Goal: Task Accomplishment & Management: Use online tool/utility

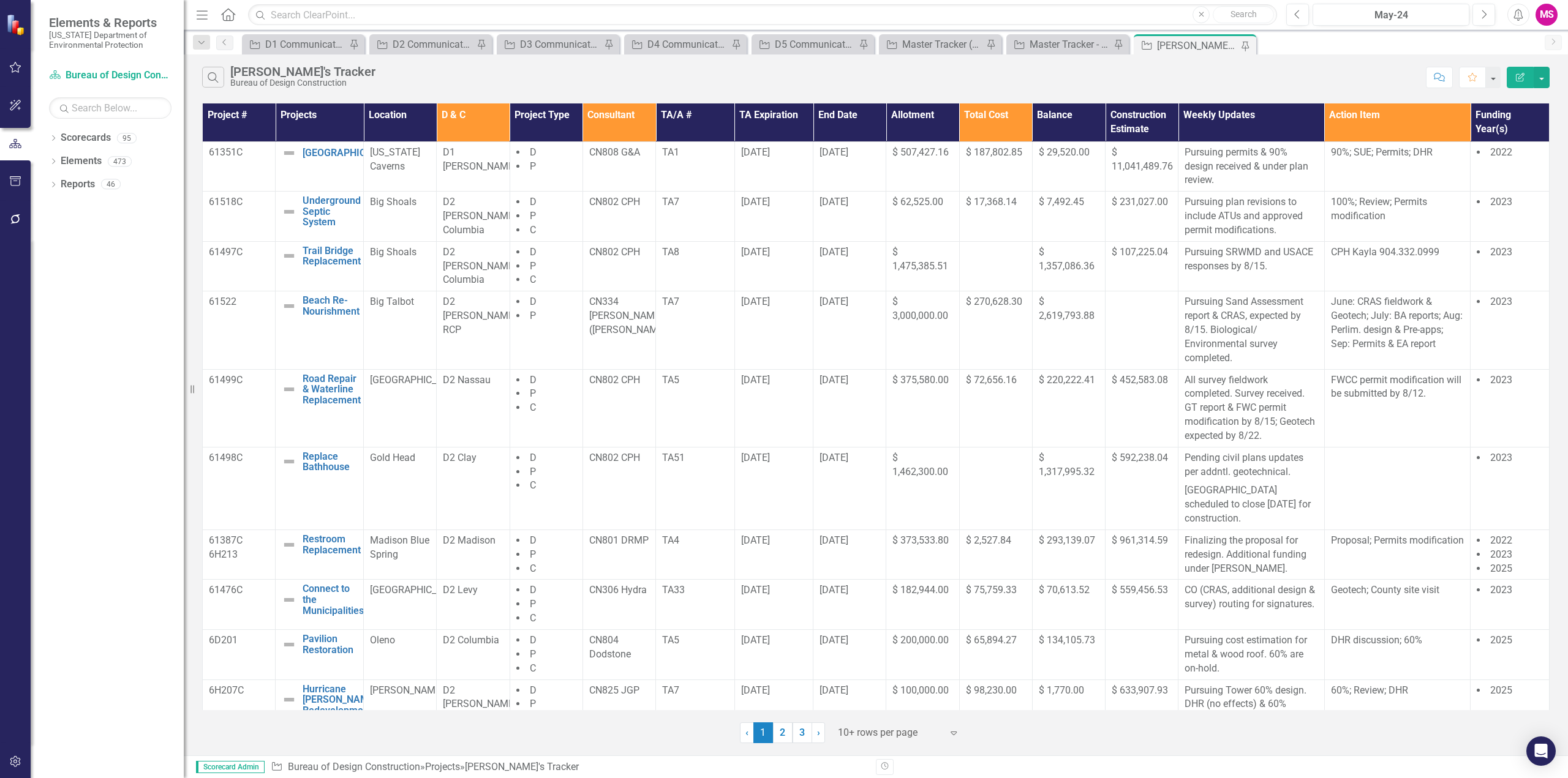
drag, startPoint x: 201, startPoint y: 16, endPoint x: 216, endPoint y: 32, distance: 21.9
click at [203, 15] on icon "Menu" at bounding box center [202, 13] width 16 height 13
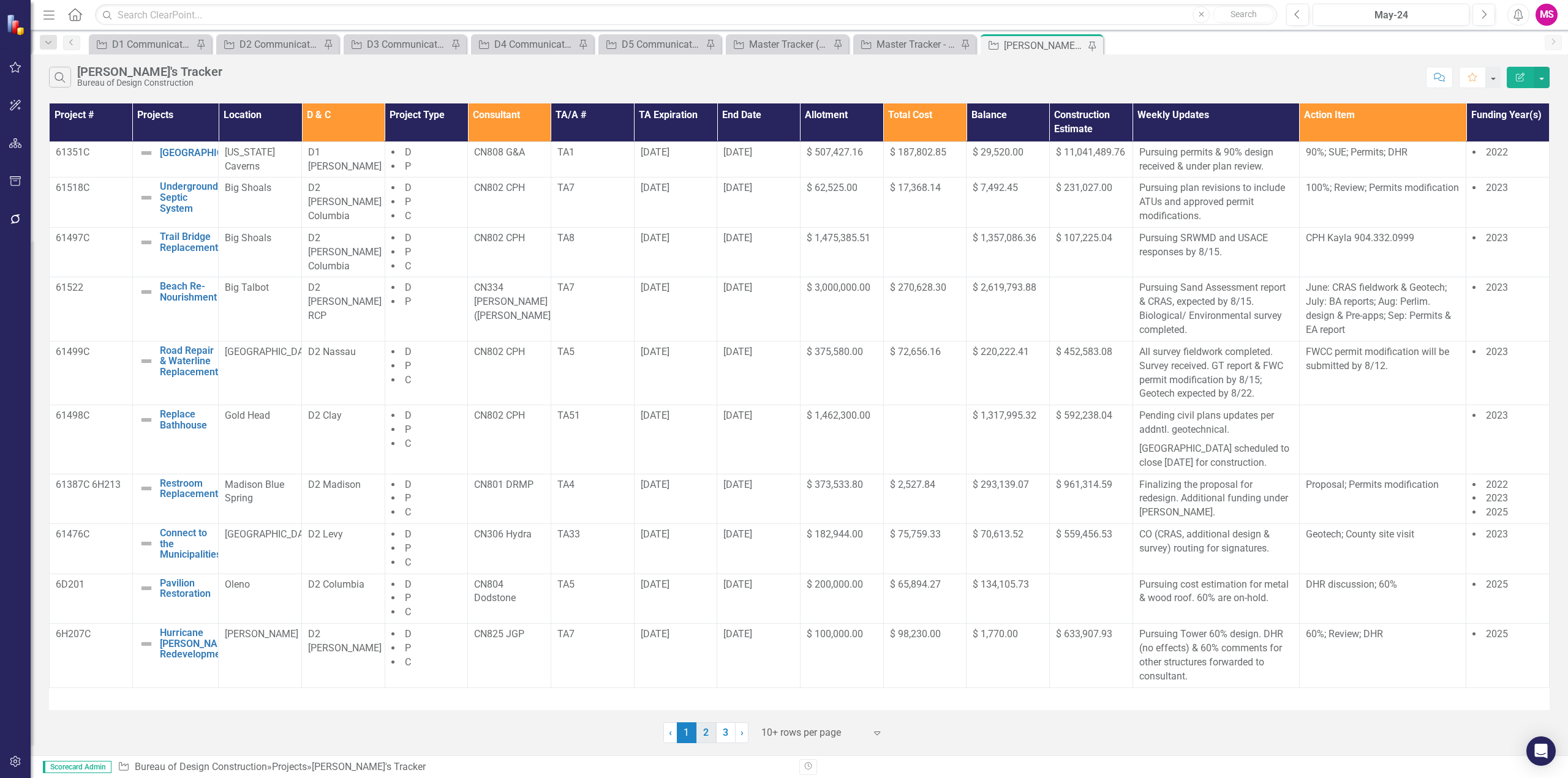
click at [701, 733] on link "2" at bounding box center [706, 733] width 19 height 21
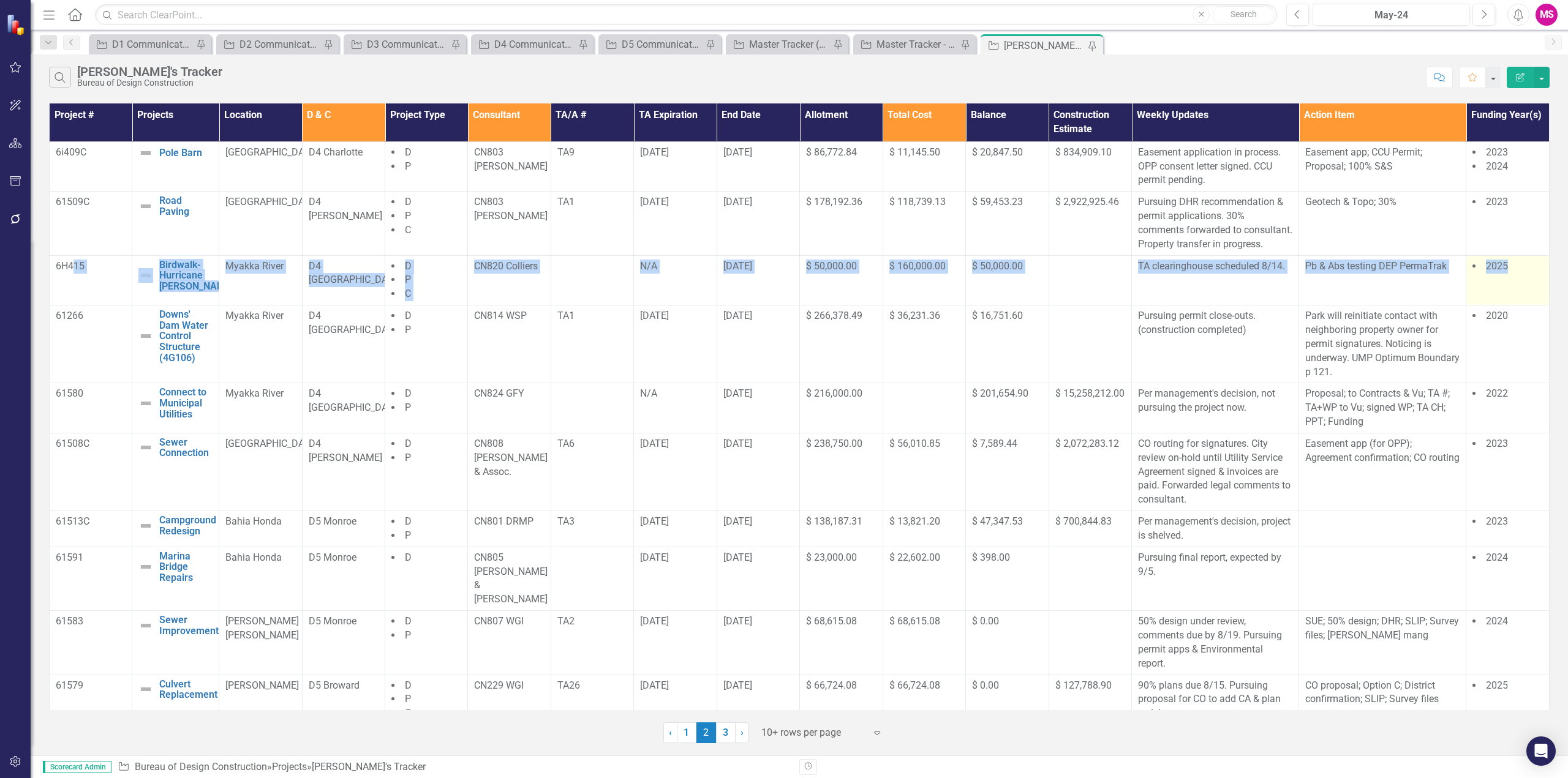
drag, startPoint x: 76, startPoint y: 296, endPoint x: 1515, endPoint y: 292, distance: 1439.0
click at [1515, 292] on tr "6H415 Birdwalk- Hurricane [PERSON_NAME] Edit Edit Project Link Open Element Mya…" at bounding box center [799, 280] width 1500 height 51
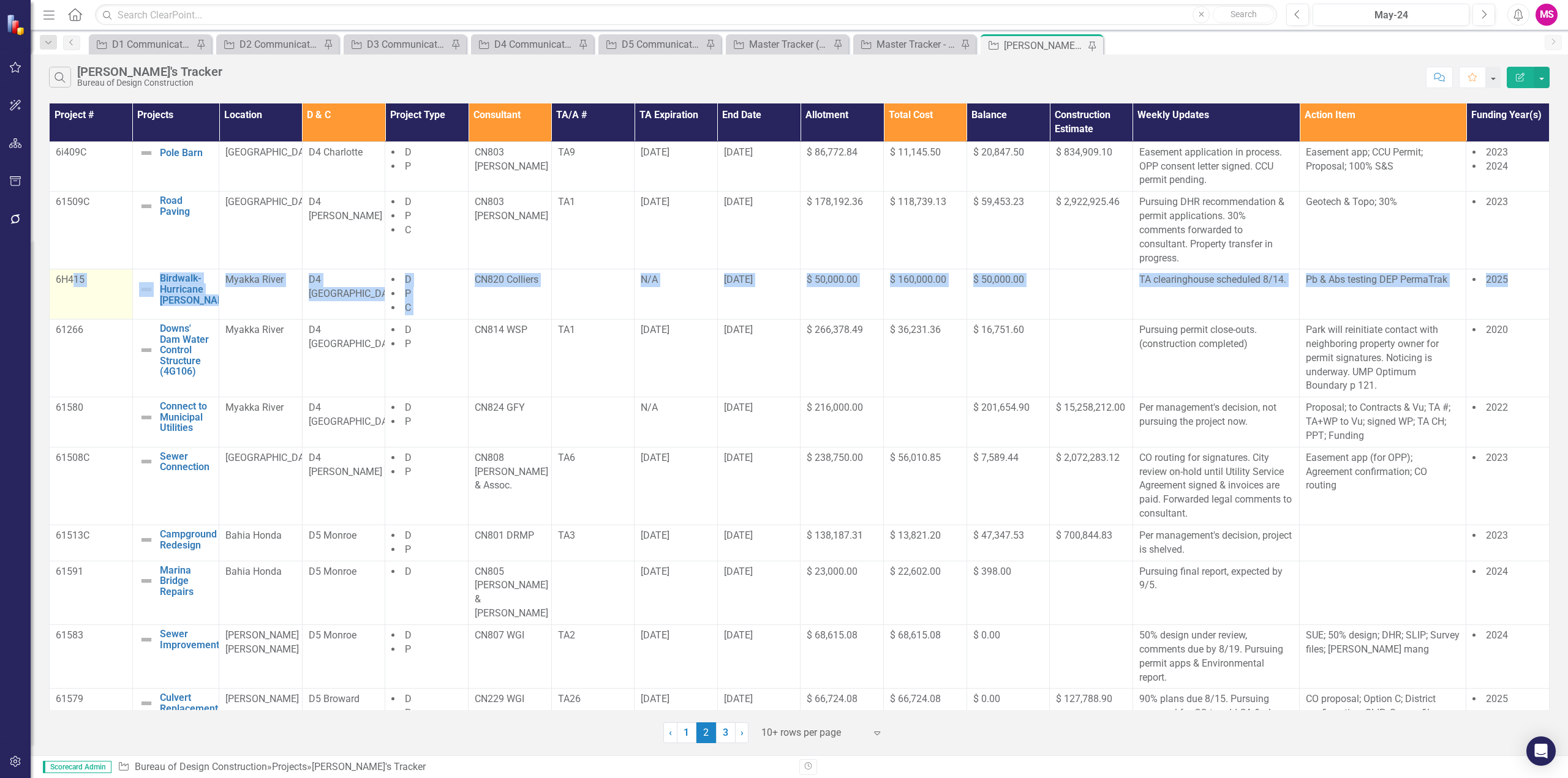
click at [81, 301] on td "6H415" at bounding box center [91, 295] width 83 height 51
drag, startPoint x: 53, startPoint y: 281, endPoint x: 1512, endPoint y: 291, distance: 1459.0
click at [1512, 291] on tr "6H415 Birdwalk- Hurricane [PERSON_NAME] Edit Edit Project Link Open Element Mya…" at bounding box center [799, 295] width 1500 height 51
click at [72, 293] on td "6H415" at bounding box center [91, 295] width 83 height 51
drag, startPoint x: 55, startPoint y: 278, endPoint x: 1522, endPoint y: 300, distance: 1467.2
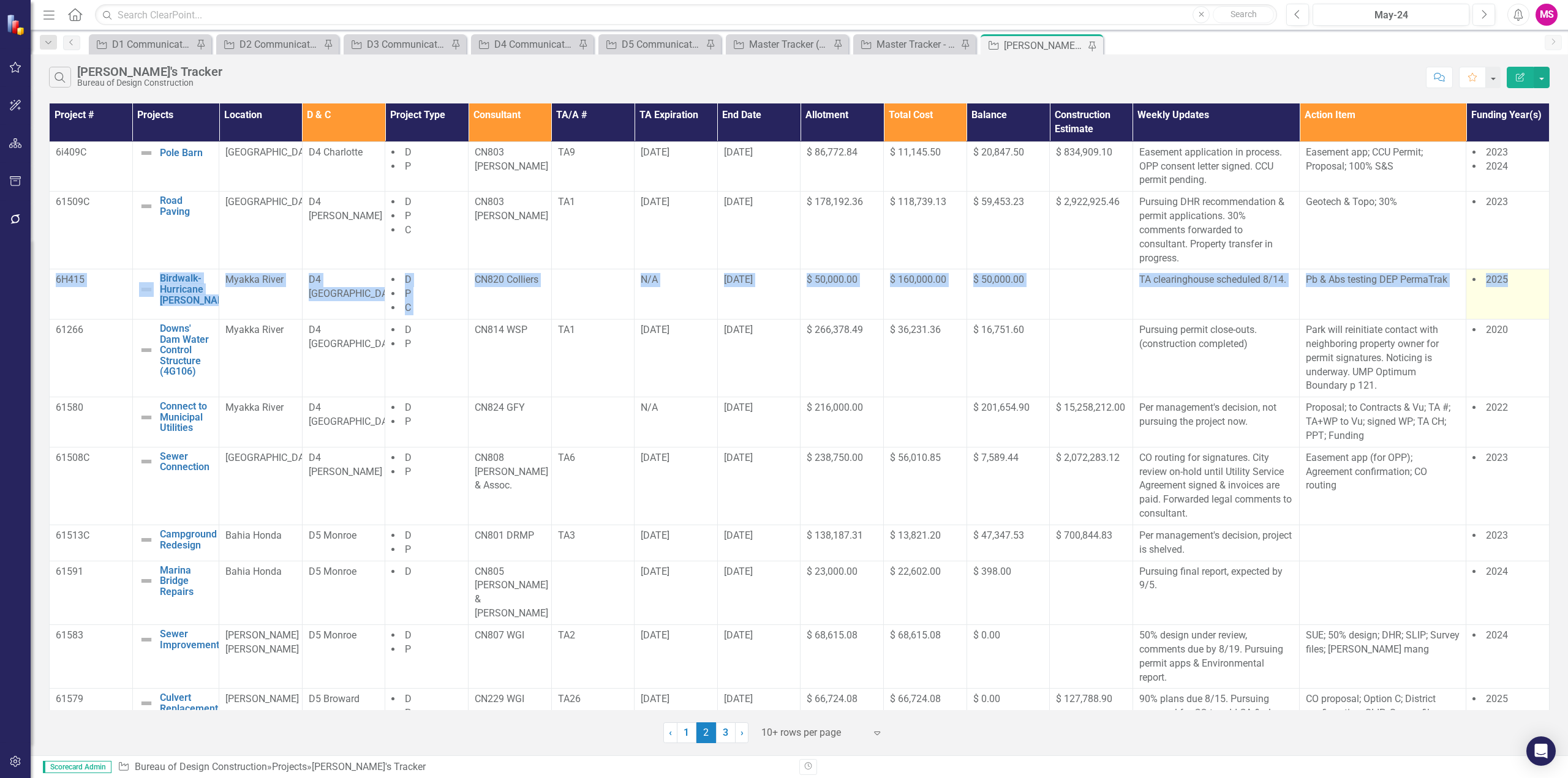
click at [1522, 300] on tr "6H415 Birdwalk- Hurricane [PERSON_NAME] Edit Edit Project Link Open Element Mya…" at bounding box center [799, 295] width 1500 height 51
click at [1390, 286] on p "Pb & Abs testing DEP PermaTrak" at bounding box center [1383, 280] width 154 height 14
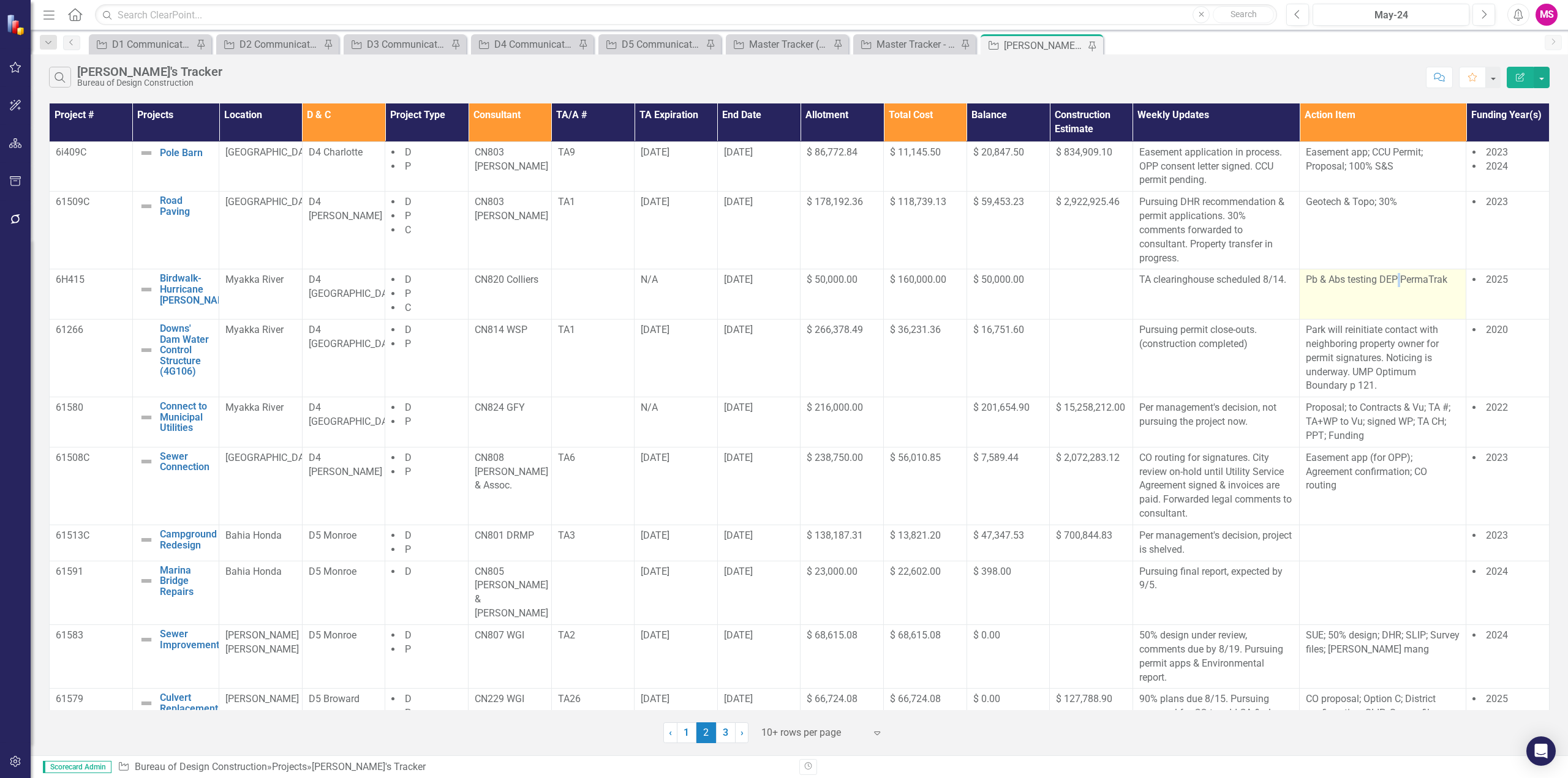
click at [1390, 286] on p "Pb & Abs testing DEP PermaTrak" at bounding box center [1383, 280] width 154 height 14
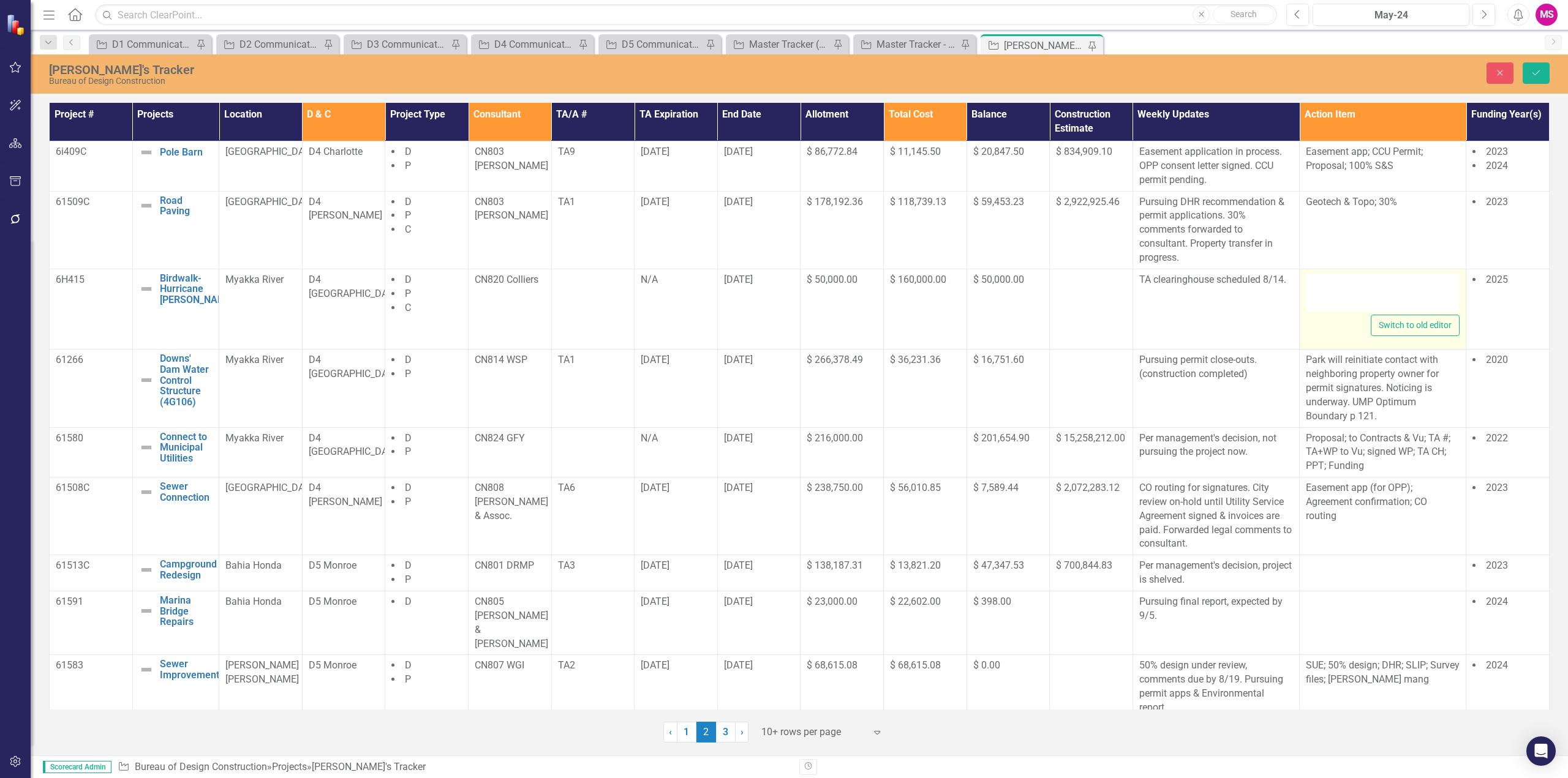
type textarea "<p>Pb &amp; Abs testing DEP PermaTrak</p>"
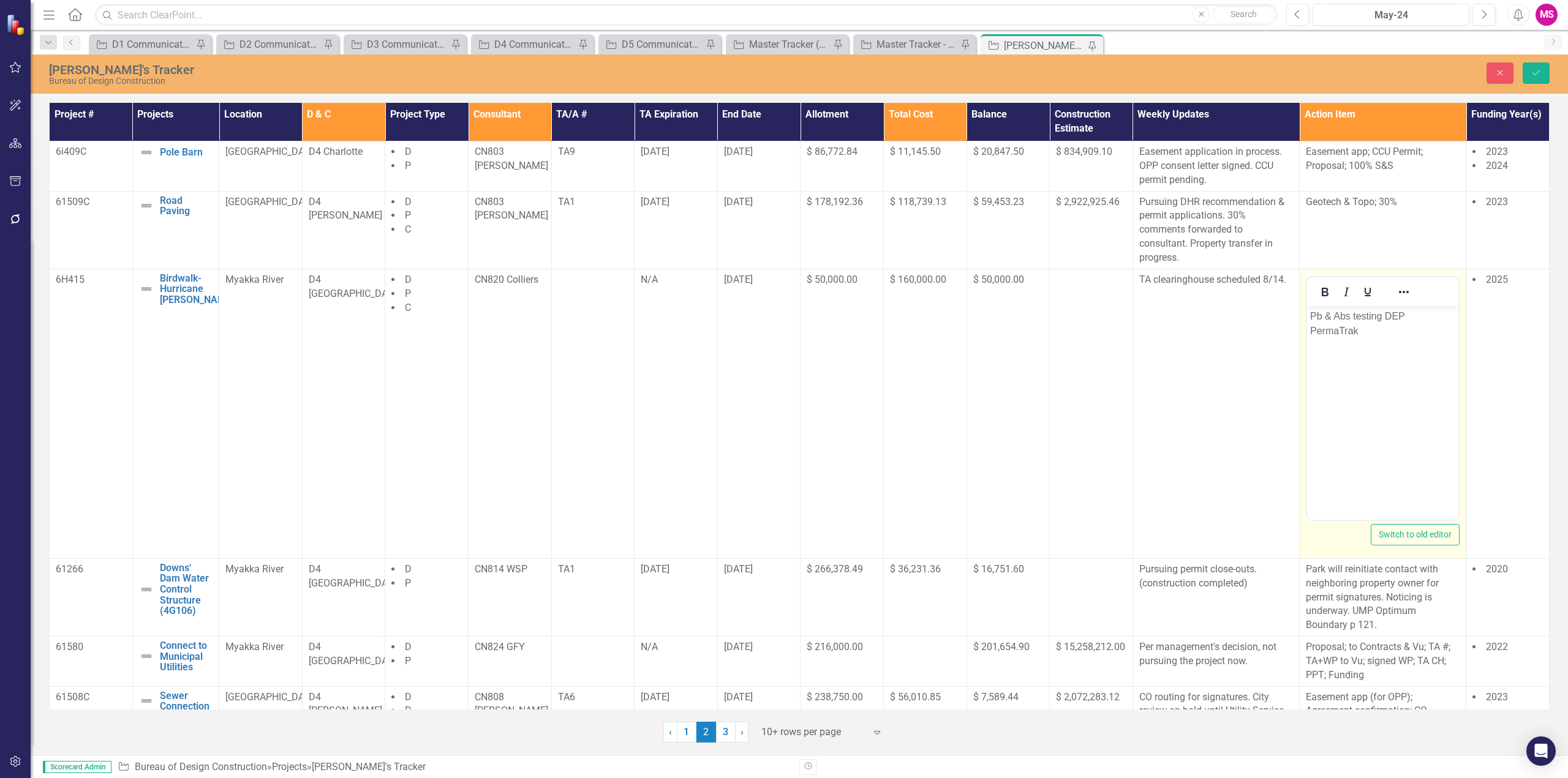
click at [1415, 312] on p "Pb & Abs testing DEP PermaTrak" at bounding box center [1383, 323] width 145 height 29
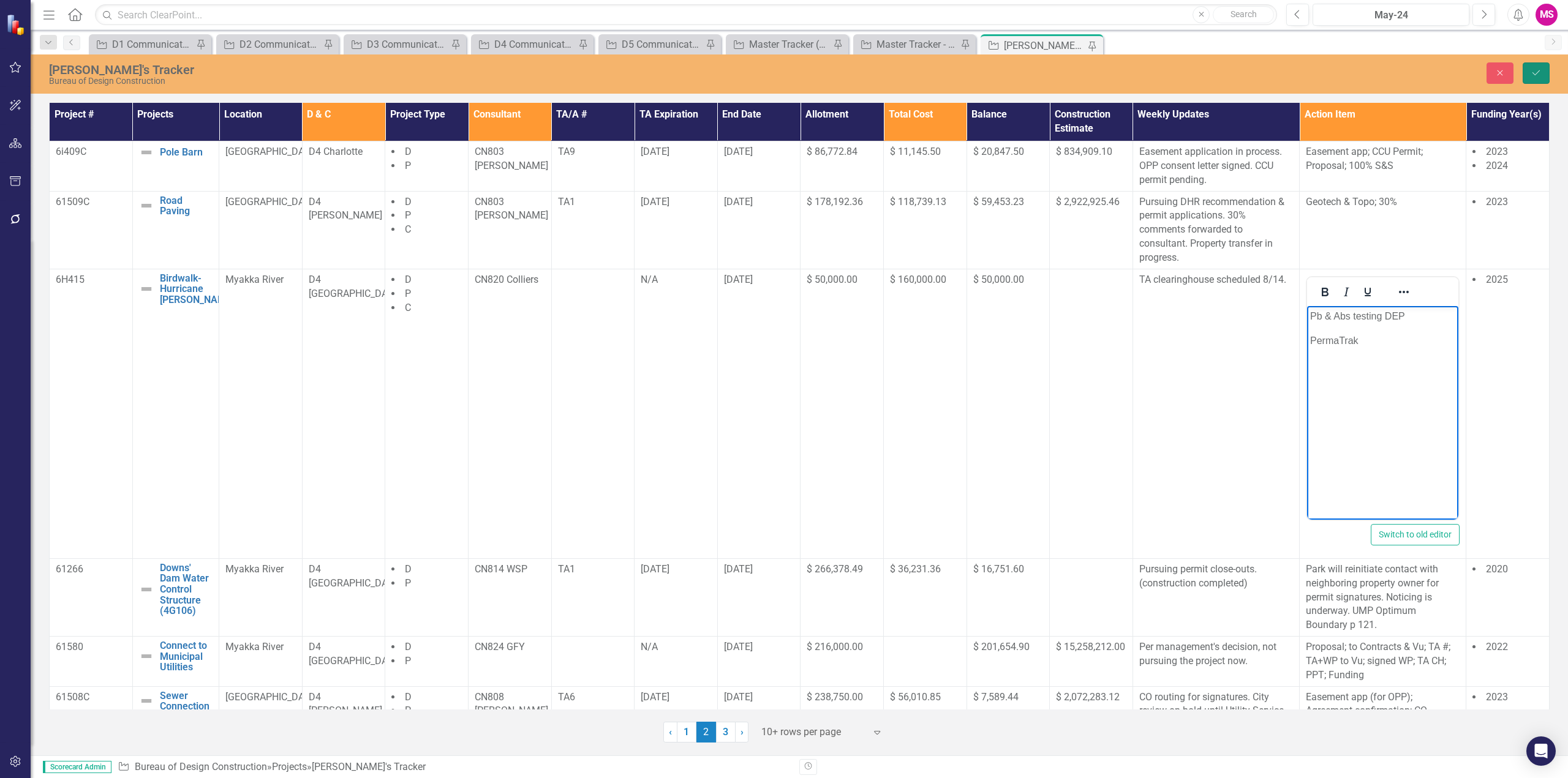
click at [1537, 71] on icon "Save" at bounding box center [1535, 72] width 11 height 8
